Goal: Task Accomplishment & Management: Manage account settings

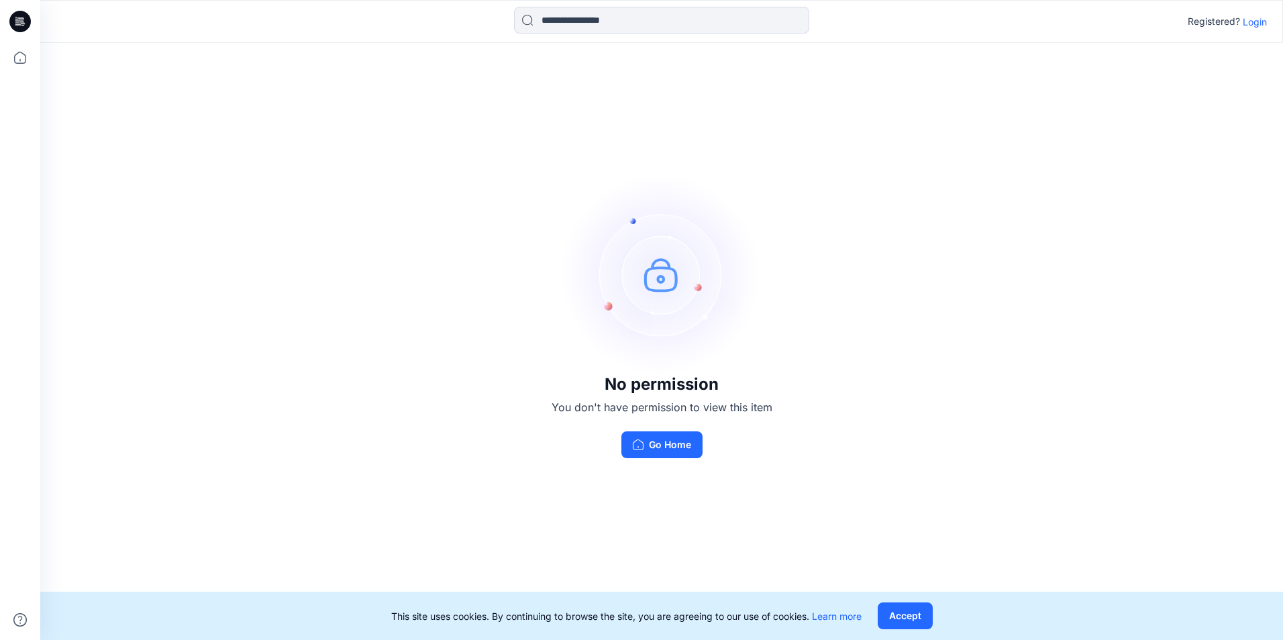
click at [1243, 23] on p "Login" at bounding box center [1255, 22] width 24 height 14
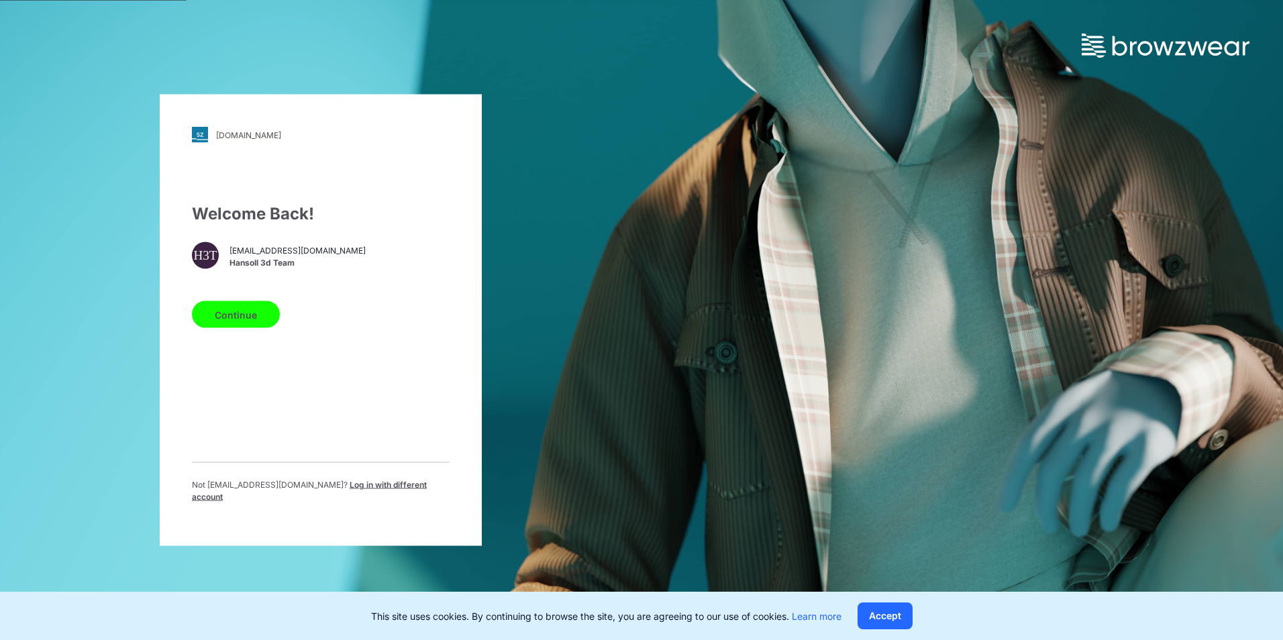
click at [269, 266] on span "Hansoll 3d Team" at bounding box center [297, 262] width 136 height 12
click at [213, 257] on div "H3T" at bounding box center [205, 255] width 27 height 27
click at [193, 264] on div "H3T" at bounding box center [205, 255] width 27 height 27
click at [232, 323] on button "Continue" at bounding box center [236, 314] width 88 height 27
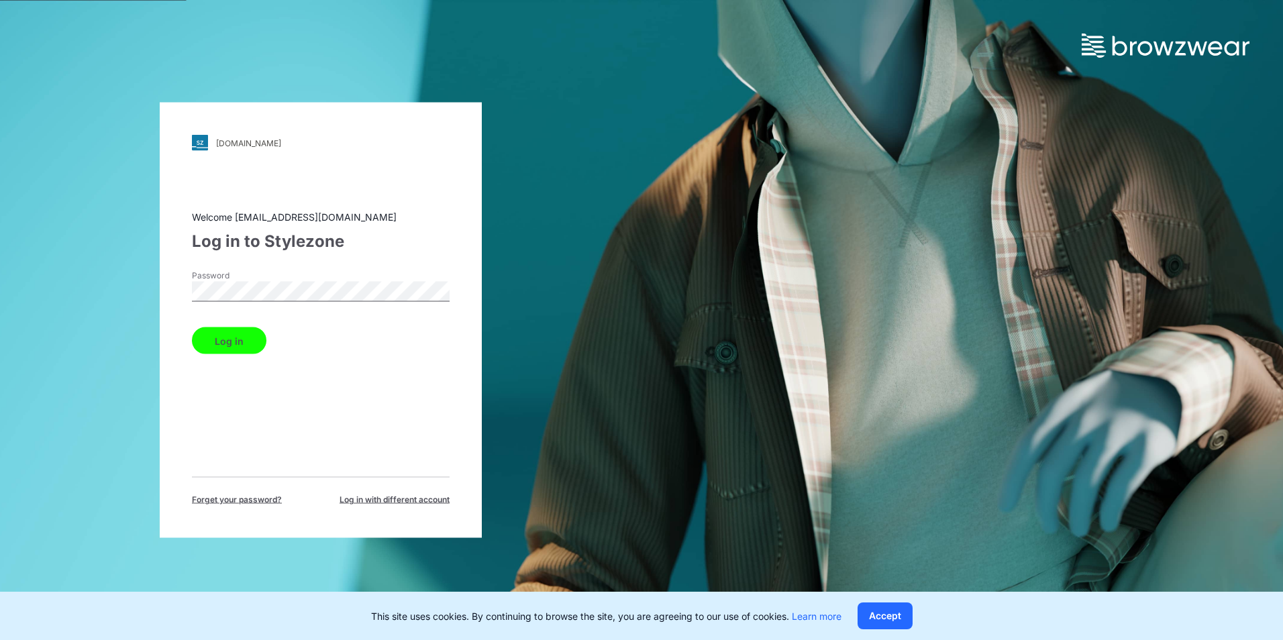
click at [227, 340] on button "Log in" at bounding box center [229, 340] width 74 height 27
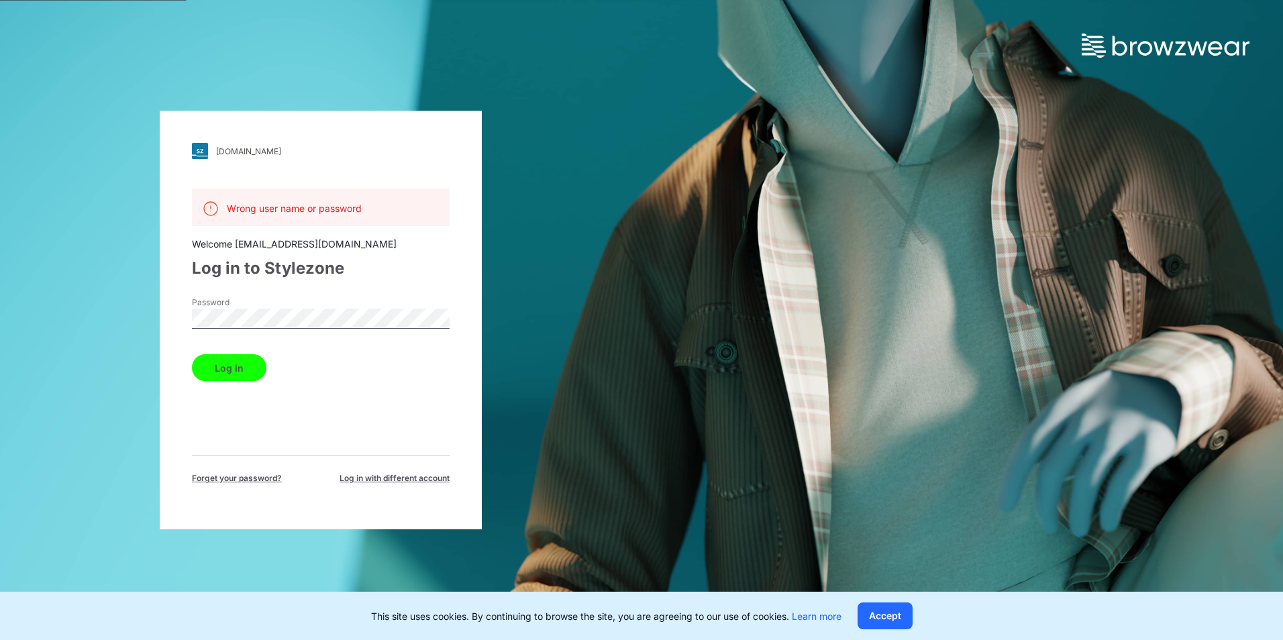
click at [162, 318] on div "[DOMAIN_NAME] Loading... Wrong user name or password Welcome [EMAIL_ADDRESS][DO…" at bounding box center [321, 320] width 322 height 419
click at [208, 372] on button "Log in" at bounding box center [229, 367] width 74 height 27
